Goal: Task Accomplishment & Management: Manage account settings

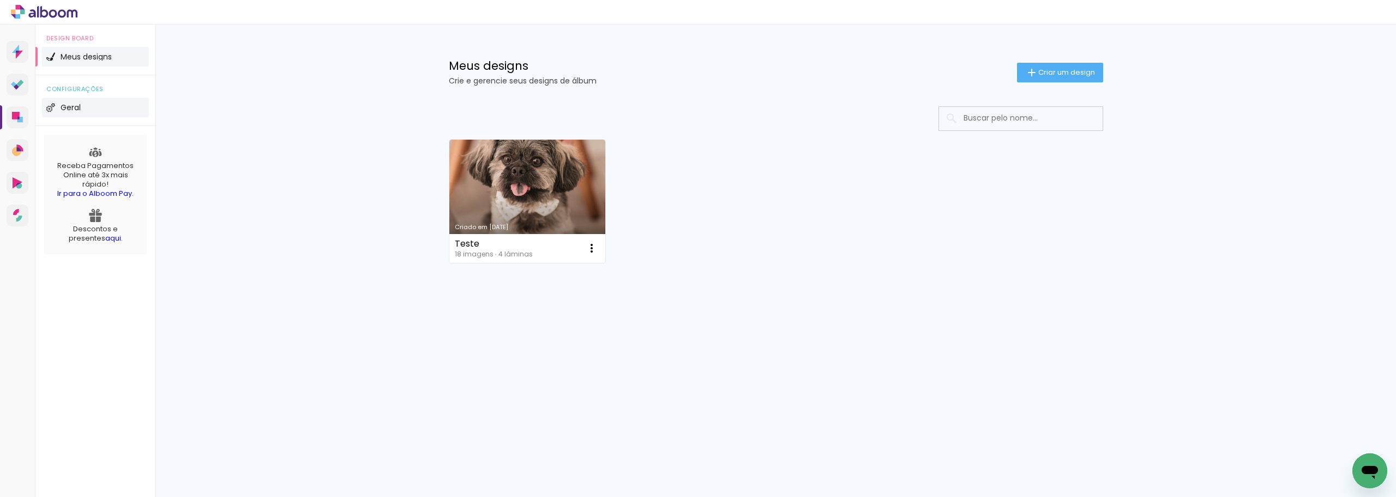
click at [91, 111] on li "Geral" at bounding box center [95, 108] width 107 height 20
